Goal: Task Accomplishment & Management: Manage account settings

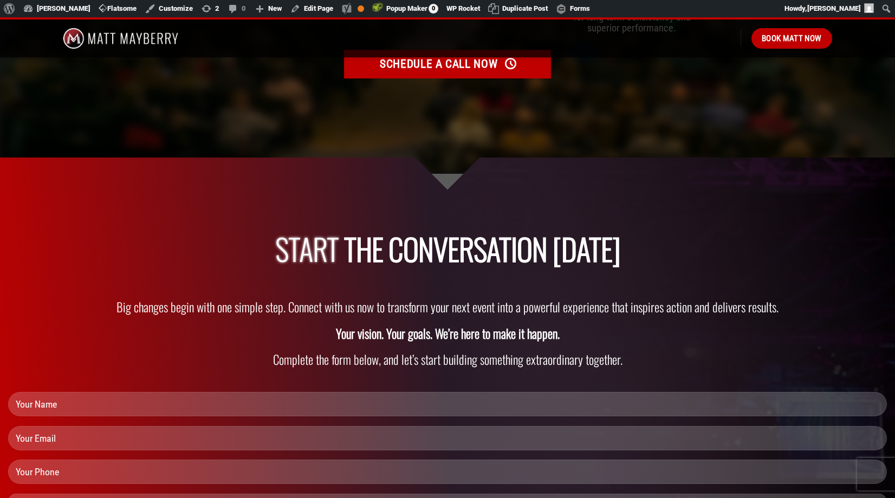
scroll to position [3343, 0]
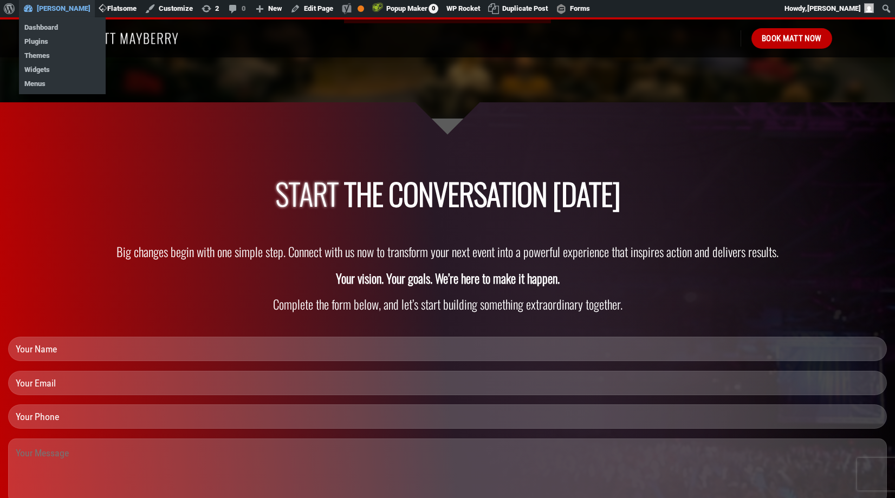
click at [59, 8] on link "[PERSON_NAME]" at bounding box center [57, 8] width 76 height 17
click at [50, 26] on link "Dashboard" at bounding box center [62, 28] width 87 height 14
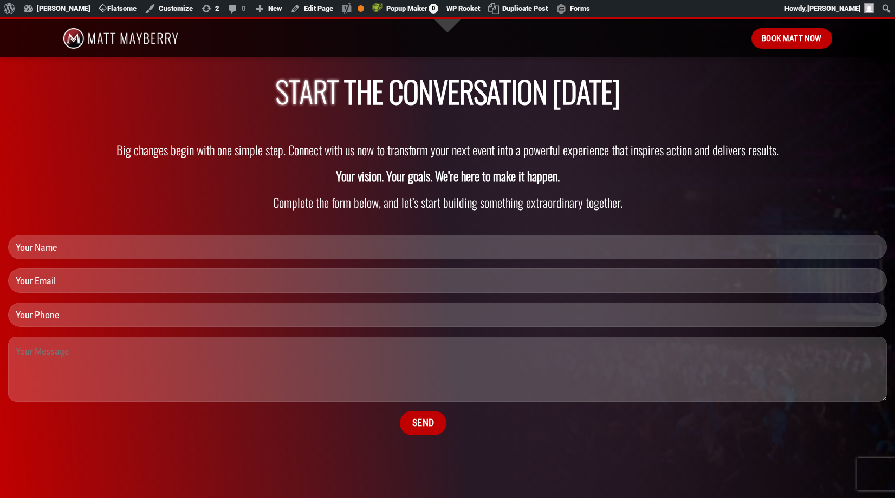
scroll to position [3754, 0]
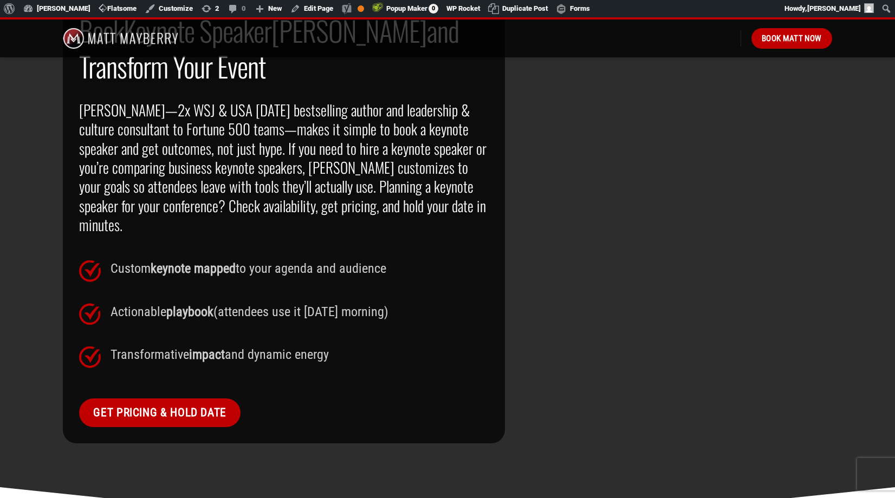
scroll to position [775, 0]
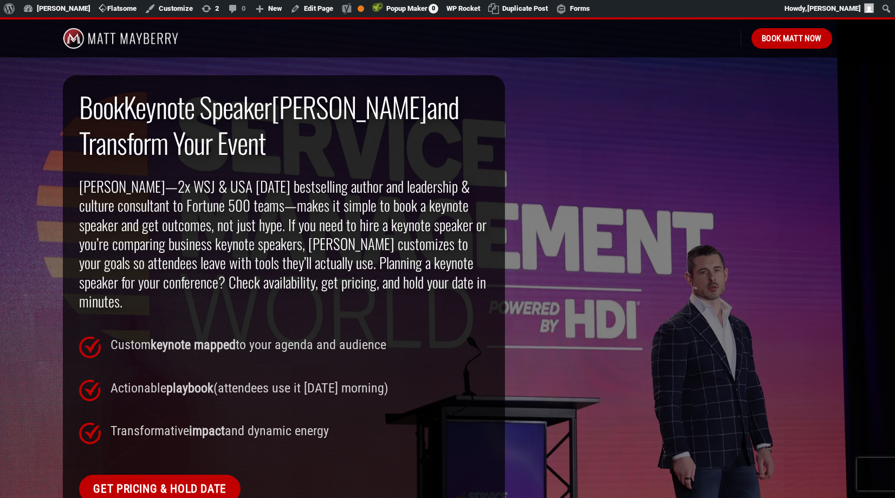
scroll to position [689, 0]
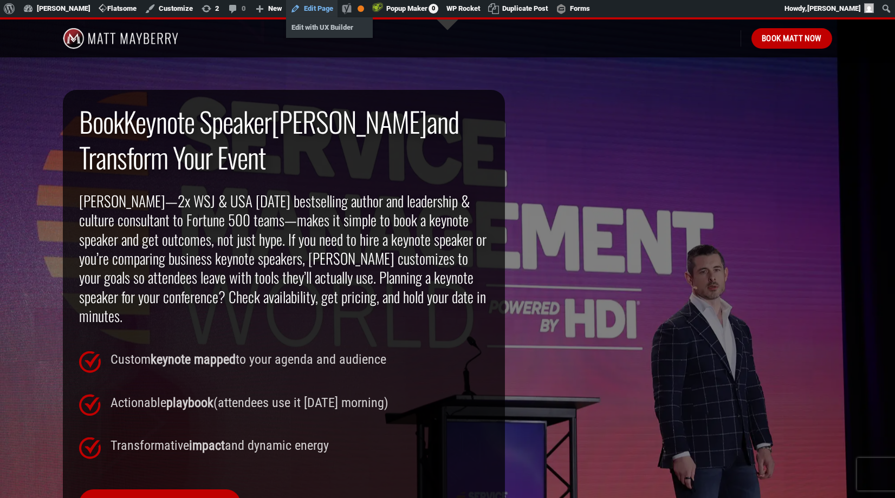
click at [316, 8] on link "Edit Page" at bounding box center [311, 8] width 51 height 17
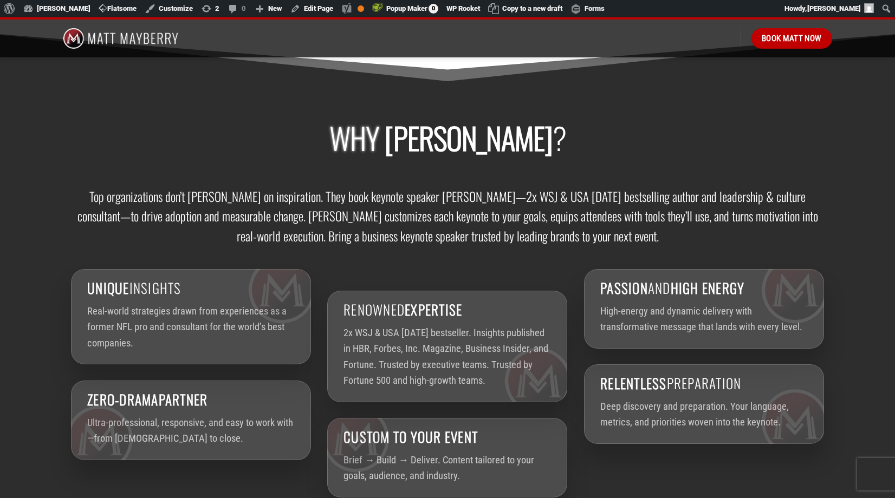
scroll to position [1554, 0]
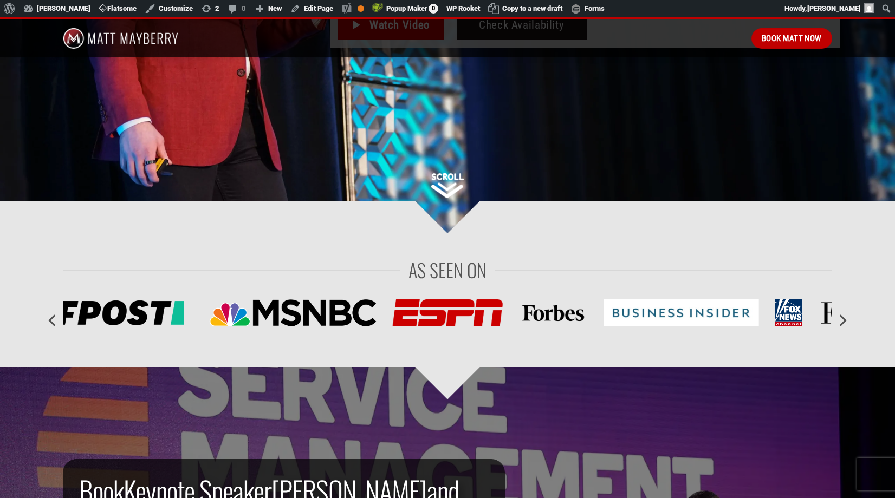
scroll to position [321, 0]
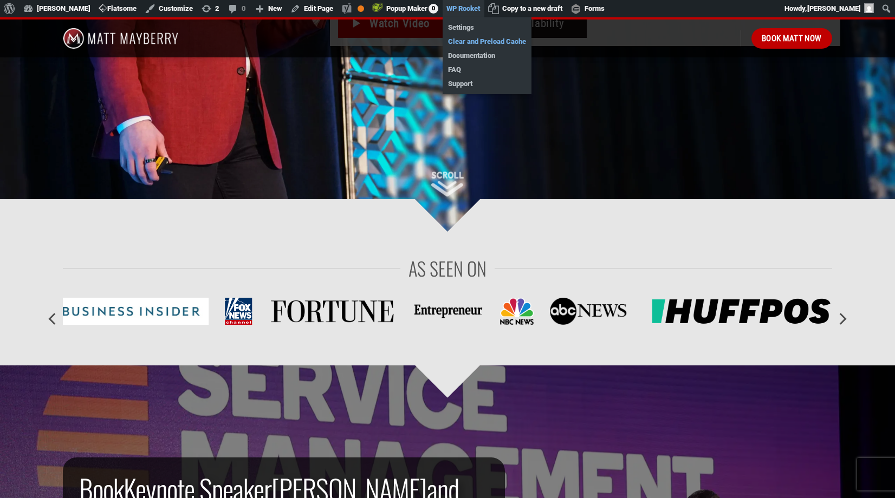
click at [467, 41] on link "Clear and Preload Cache" at bounding box center [486, 42] width 89 height 14
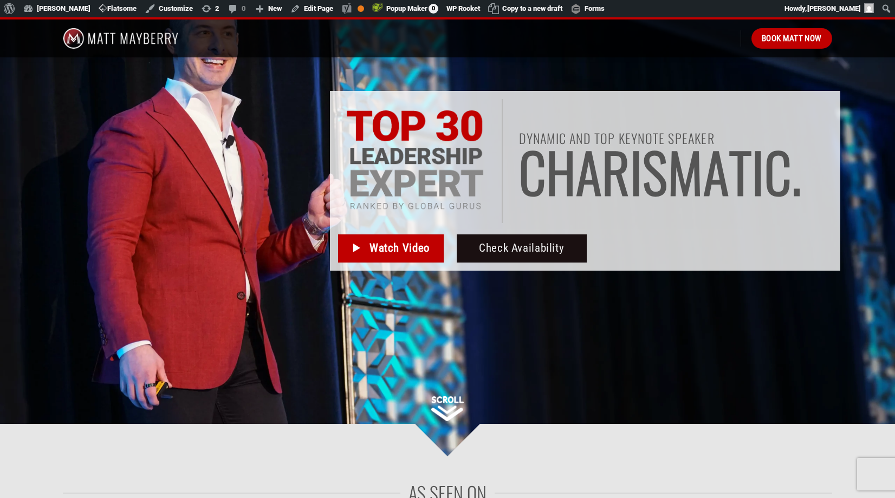
scroll to position [79, 0]
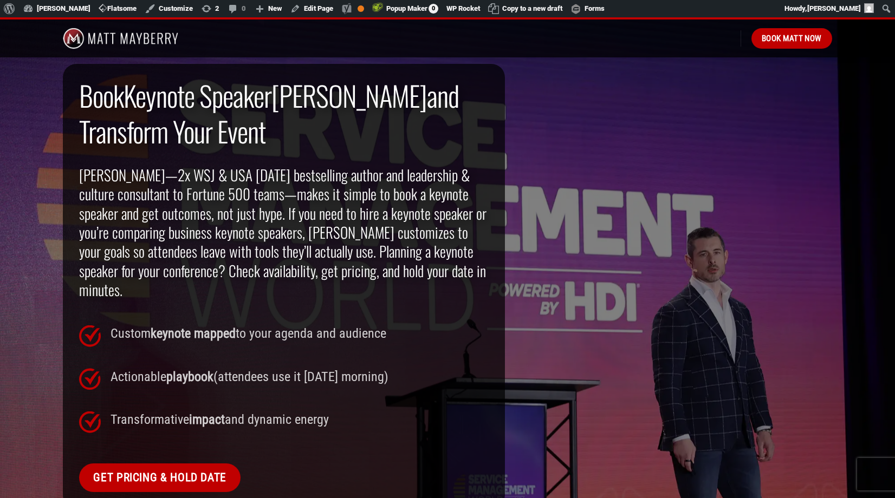
scroll to position [712, 0]
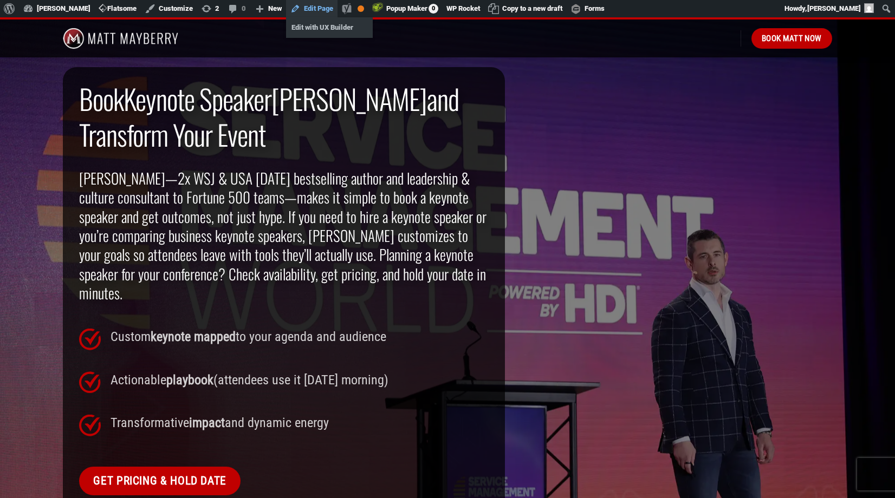
click at [312, 8] on link "Edit Page" at bounding box center [311, 8] width 51 height 17
